Goal: Navigation & Orientation: Find specific page/section

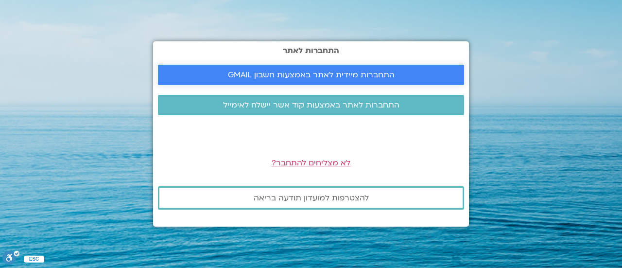
click at [354, 78] on span "התחברות מיידית לאתר באמצעות חשבון GMAIL" at bounding box center [311, 74] width 167 height 9
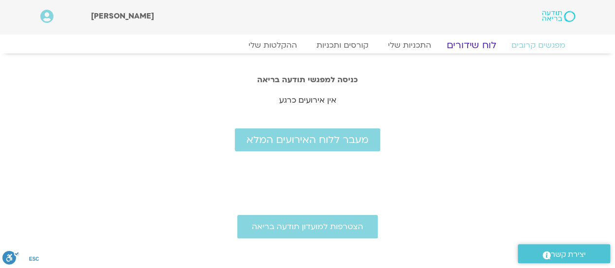
click at [475, 46] on link "לוח שידורים" at bounding box center [470, 45] width 73 height 12
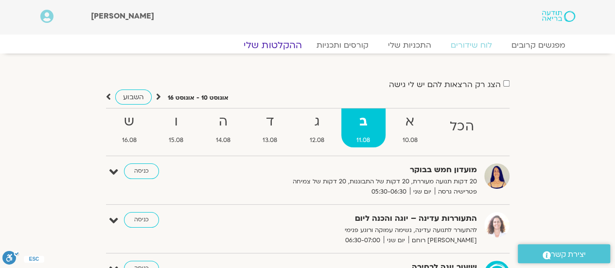
click at [273, 45] on link "ההקלטות שלי" at bounding box center [273, 45] width 82 height 12
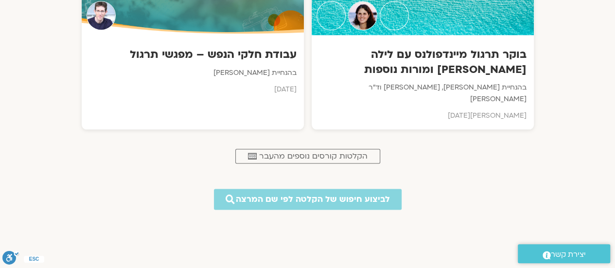
scroll to position [538, 0]
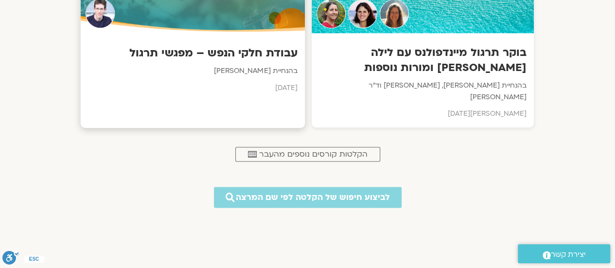
click at [232, 54] on h3 "עבודת חלקי הנפש – מפגשי תרגול" at bounding box center [191, 53] width 209 height 15
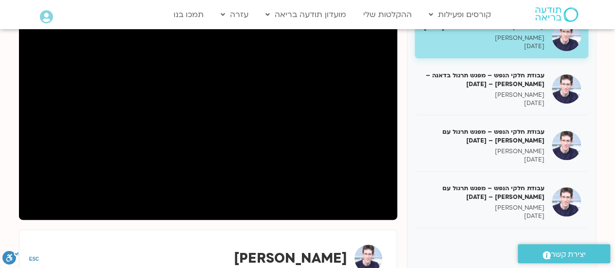
scroll to position [148, 0]
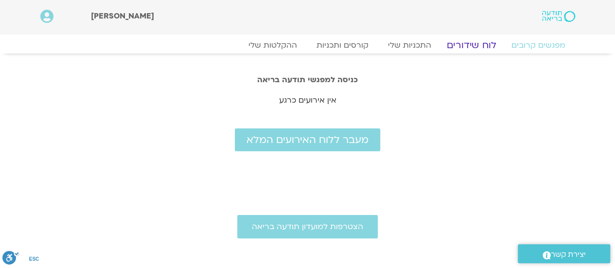
click at [466, 45] on link "לוח שידורים" at bounding box center [470, 45] width 73 height 12
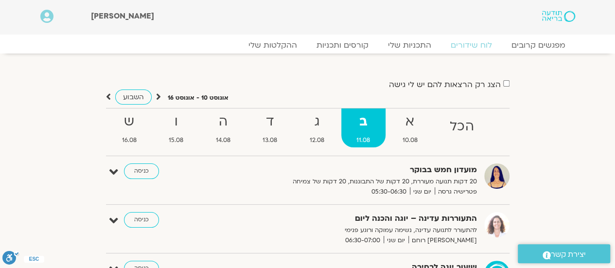
scroll to position [0, 0]
click at [409, 43] on link "התכניות שלי" at bounding box center [409, 45] width 75 height 12
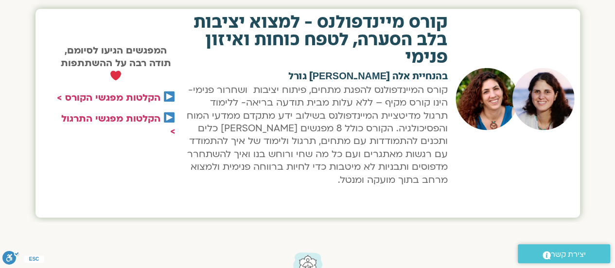
scroll to position [629, 0]
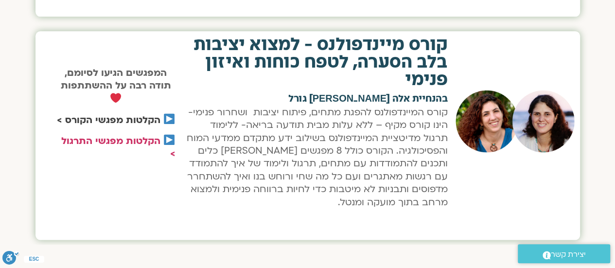
click at [137, 126] on link "הקלטות מפגשי הקורס >" at bounding box center [109, 120] width 104 height 13
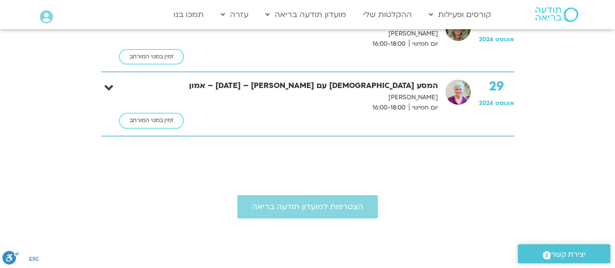
scroll to position [467, 0]
